Goal: Information Seeking & Learning: Check status

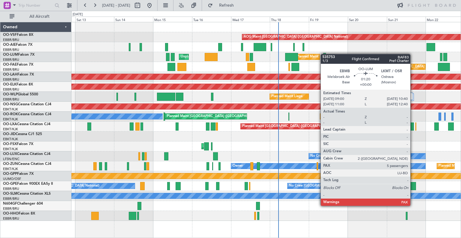
click at [325, 54] on div at bounding box center [324, 57] width 3 height 8
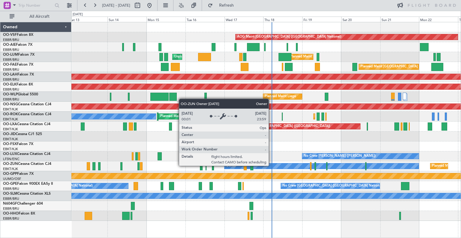
click at [265, 164] on div "Owner" at bounding box center [322, 165] width 194 height 5
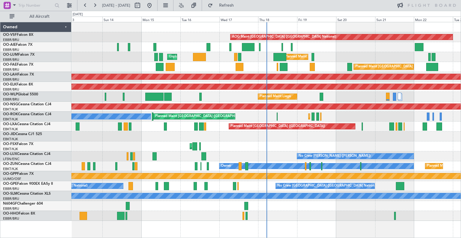
click at [295, 219] on div "Planned Maint Geneva (Cointrin)" at bounding box center [265, 215] width 389 height 10
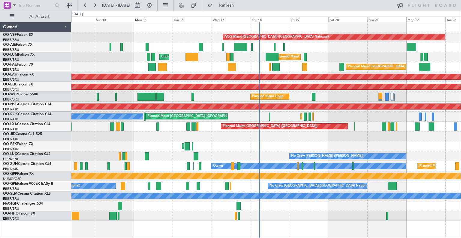
click at [297, 66] on div "Planned Maint [GEOGRAPHIC_DATA] ([GEOGRAPHIC_DATA] National)" at bounding box center [265, 67] width 389 height 10
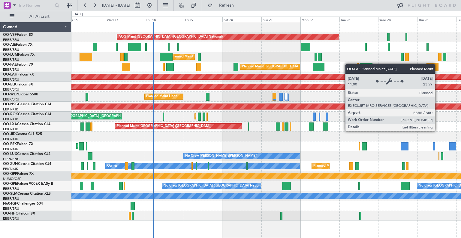
click at [276, 69] on div "AOG Maint [GEOGRAPHIC_DATA] ([GEOGRAPHIC_DATA] National) Planned Maint [GEOGRAP…" at bounding box center [265, 121] width 389 height 198
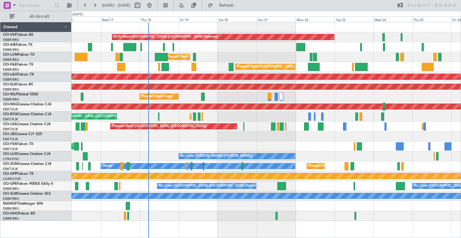
click at [307, 62] on div "AOG Maint [GEOGRAPHIC_DATA] ([GEOGRAPHIC_DATA] National) Planned Maint [GEOGRAP…" at bounding box center [265, 121] width 389 height 198
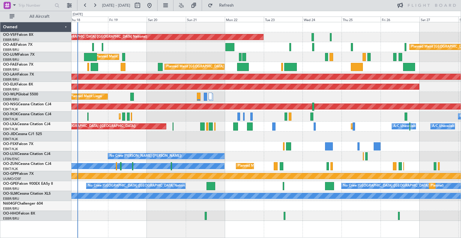
click at [256, 70] on div "Planned Maint [GEOGRAPHIC_DATA] ([GEOGRAPHIC_DATA] National) Owner [GEOGRAPHIC_…" at bounding box center [265, 67] width 389 height 10
